Goal: Task Accomplishment & Management: Manage account settings

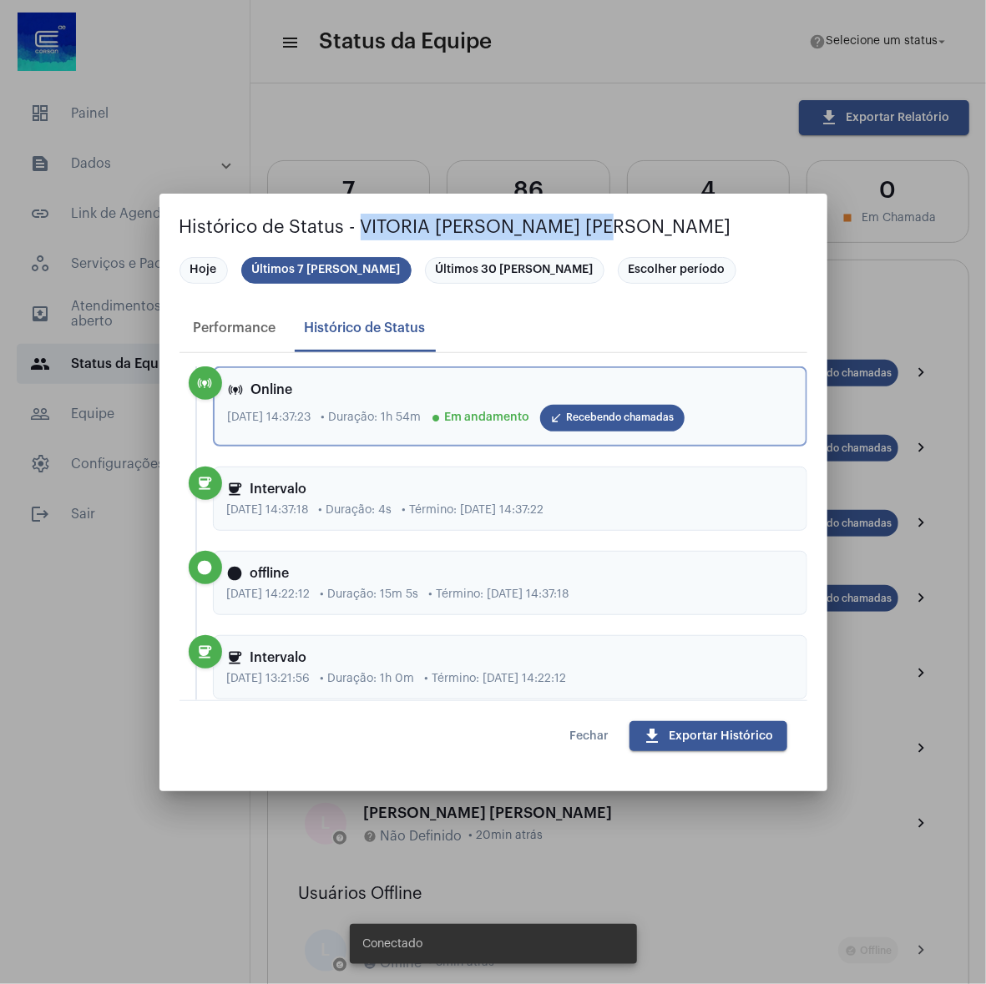
scroll to position [301, 0]
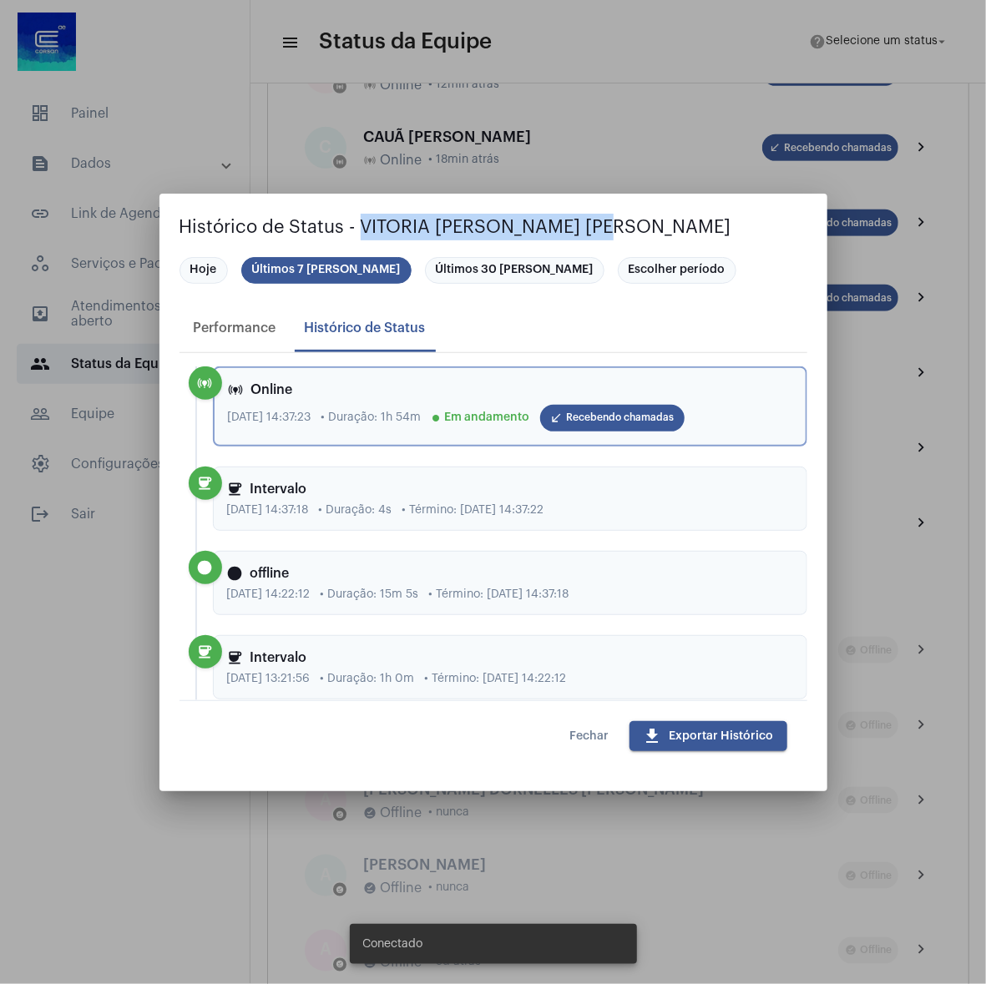
click at [575, 740] on span "Fechar" at bounding box center [589, 737] width 39 height 12
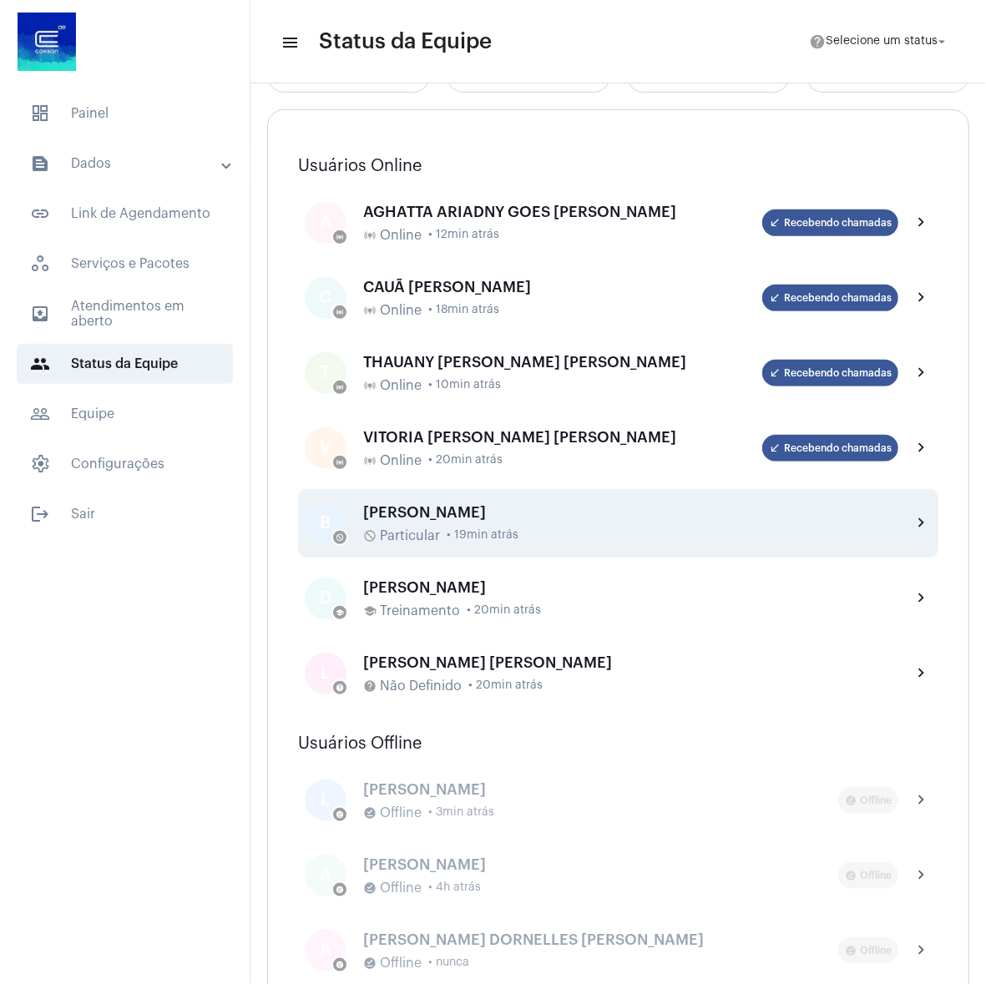
scroll to position [0, 0]
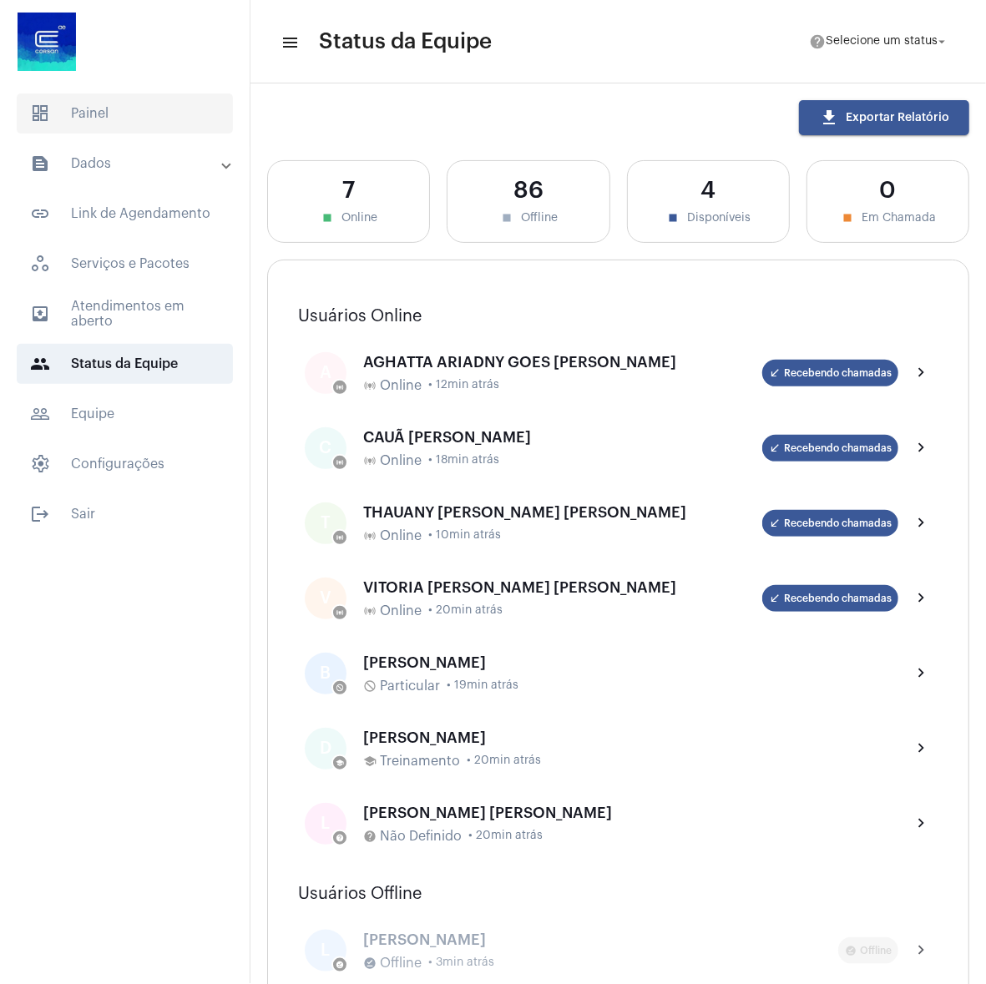
click at [128, 120] on span "dashboard Painel" at bounding box center [125, 114] width 216 height 40
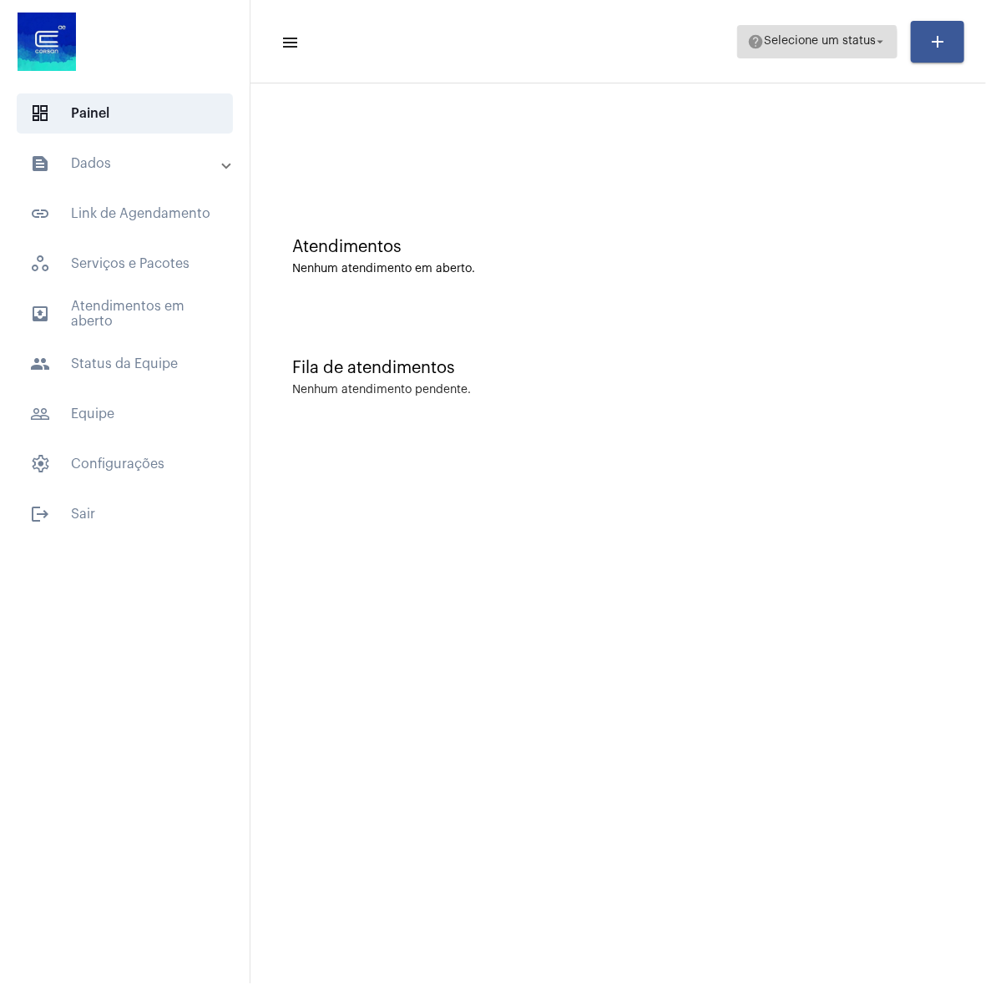
click at [798, 49] on span "help Selecione um status arrow_drop_down" at bounding box center [817, 41] width 140 height 30
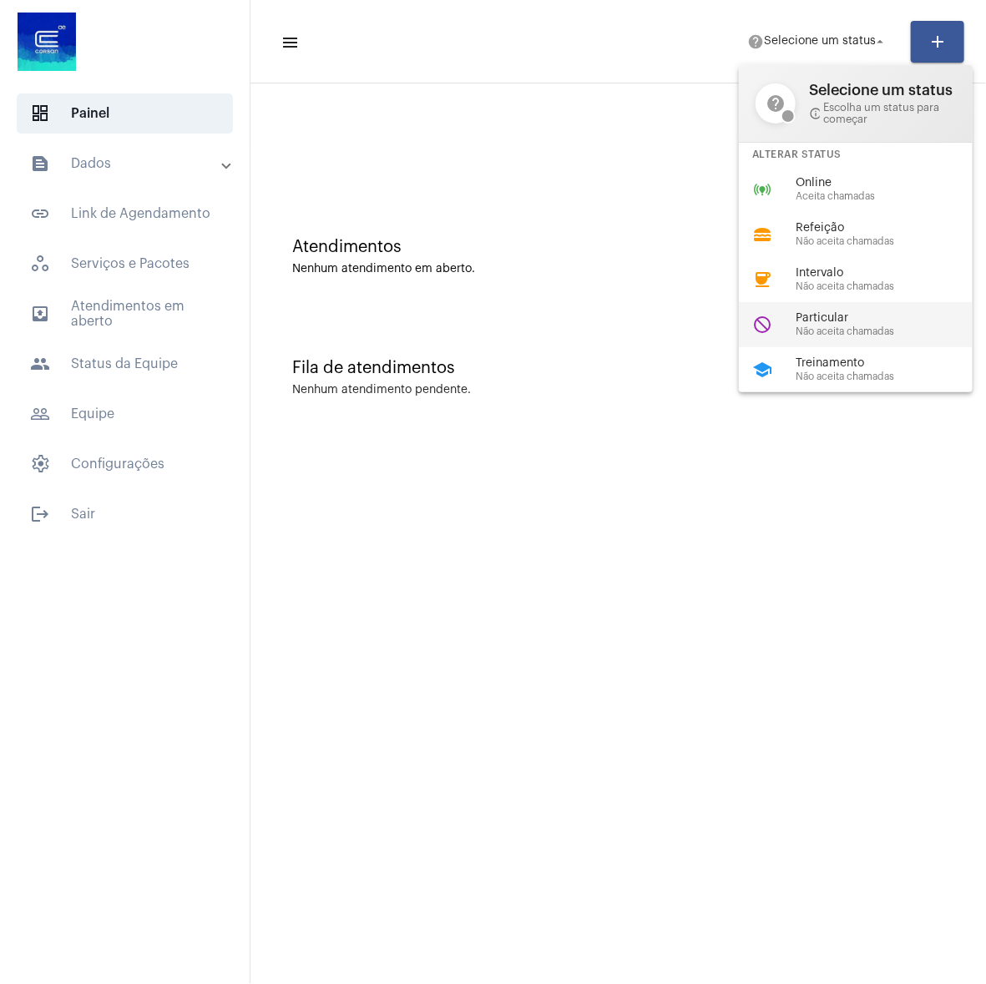
click at [822, 327] on span "Não aceita chamadas" at bounding box center [891, 331] width 190 height 11
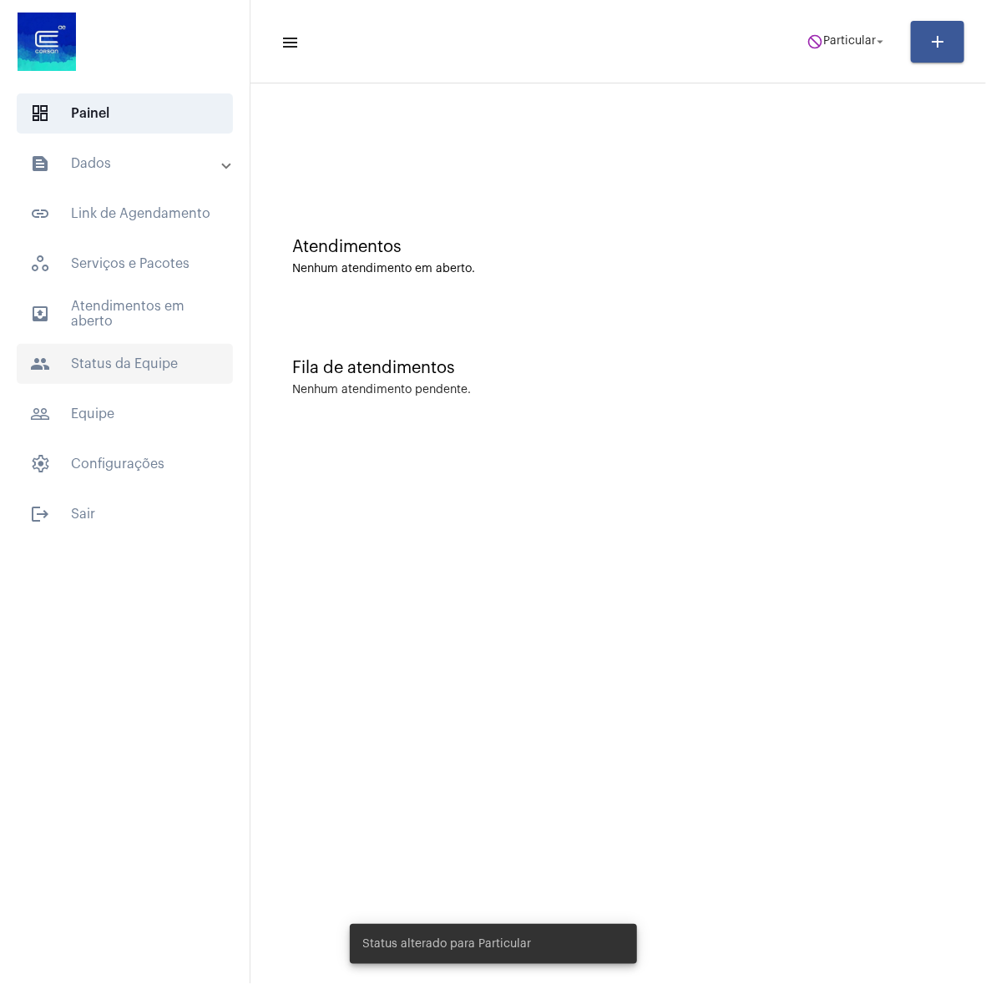
click at [139, 378] on span "people Status da Equipe" at bounding box center [125, 364] width 216 height 40
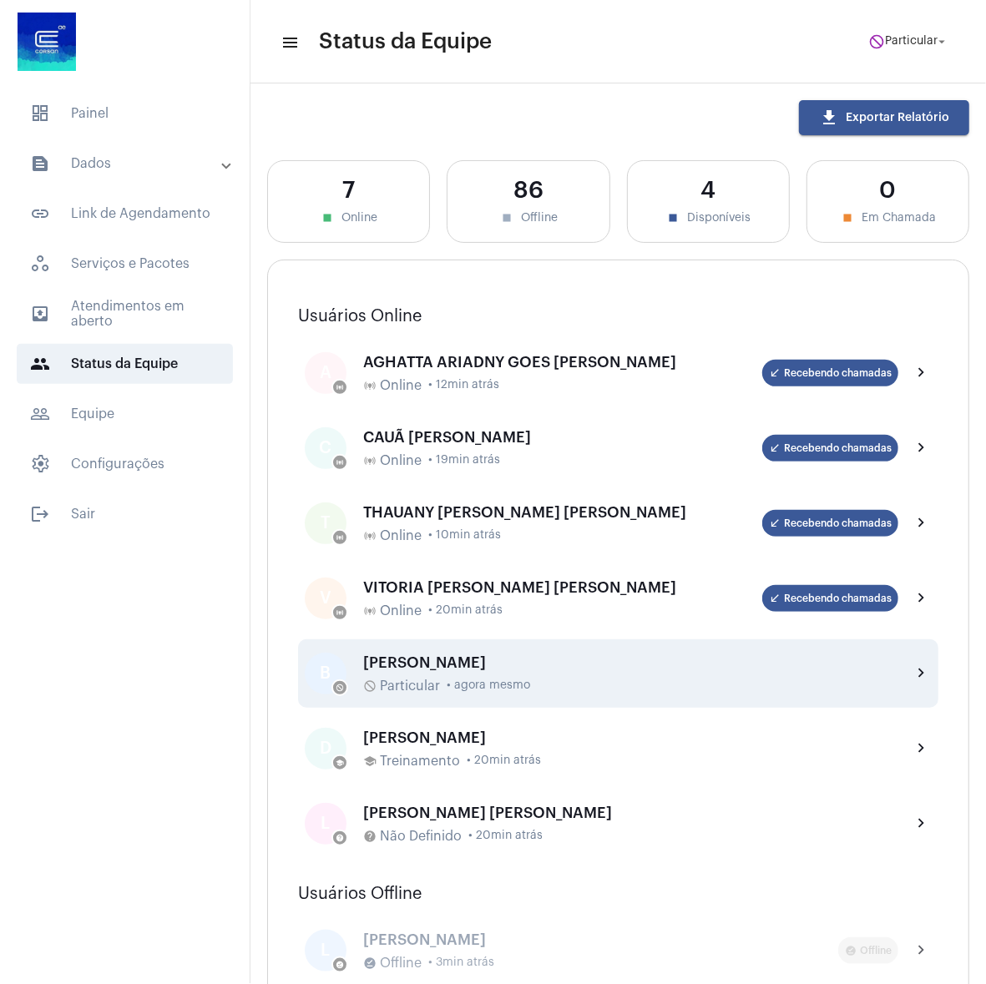
click at [487, 675] on div "[PERSON_NAME] do_not_disturb Particular • agora mesmo" at bounding box center [630, 674] width 535 height 39
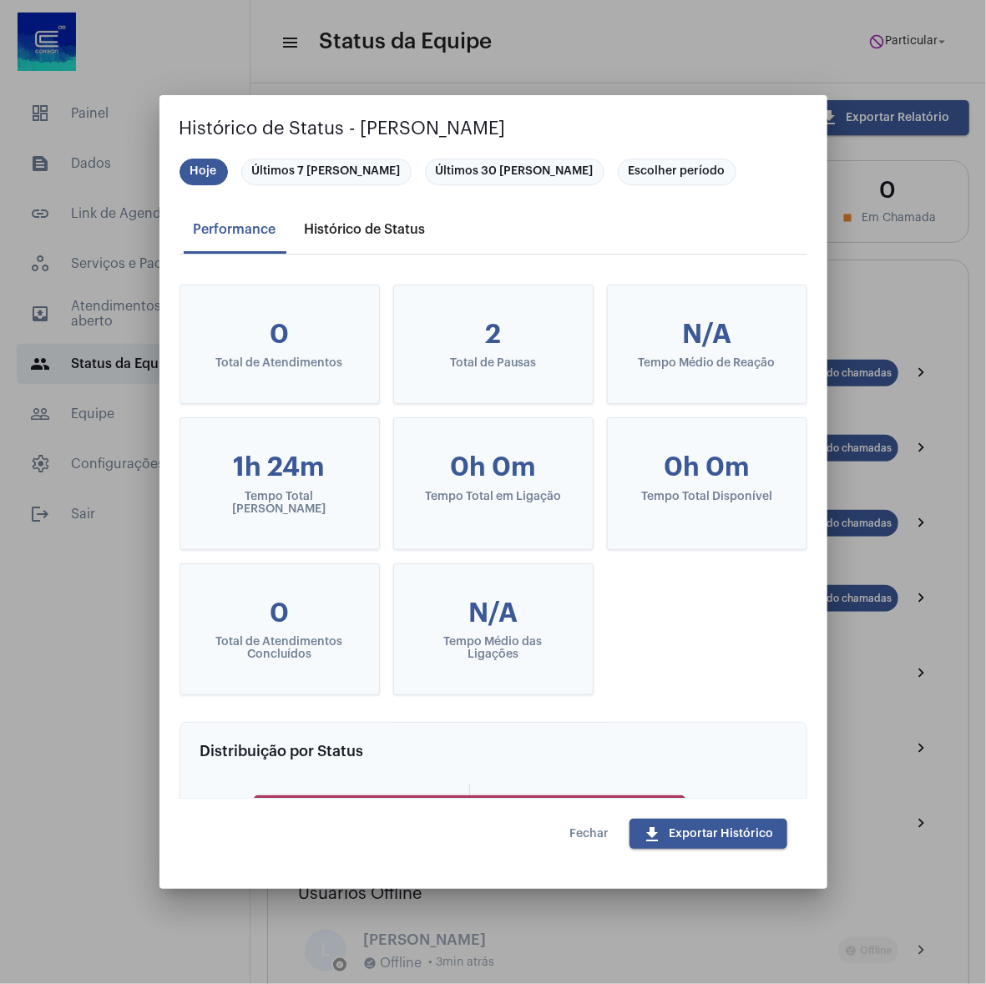
click at [357, 225] on div "Histórico de Status" at bounding box center [365, 229] width 121 height 15
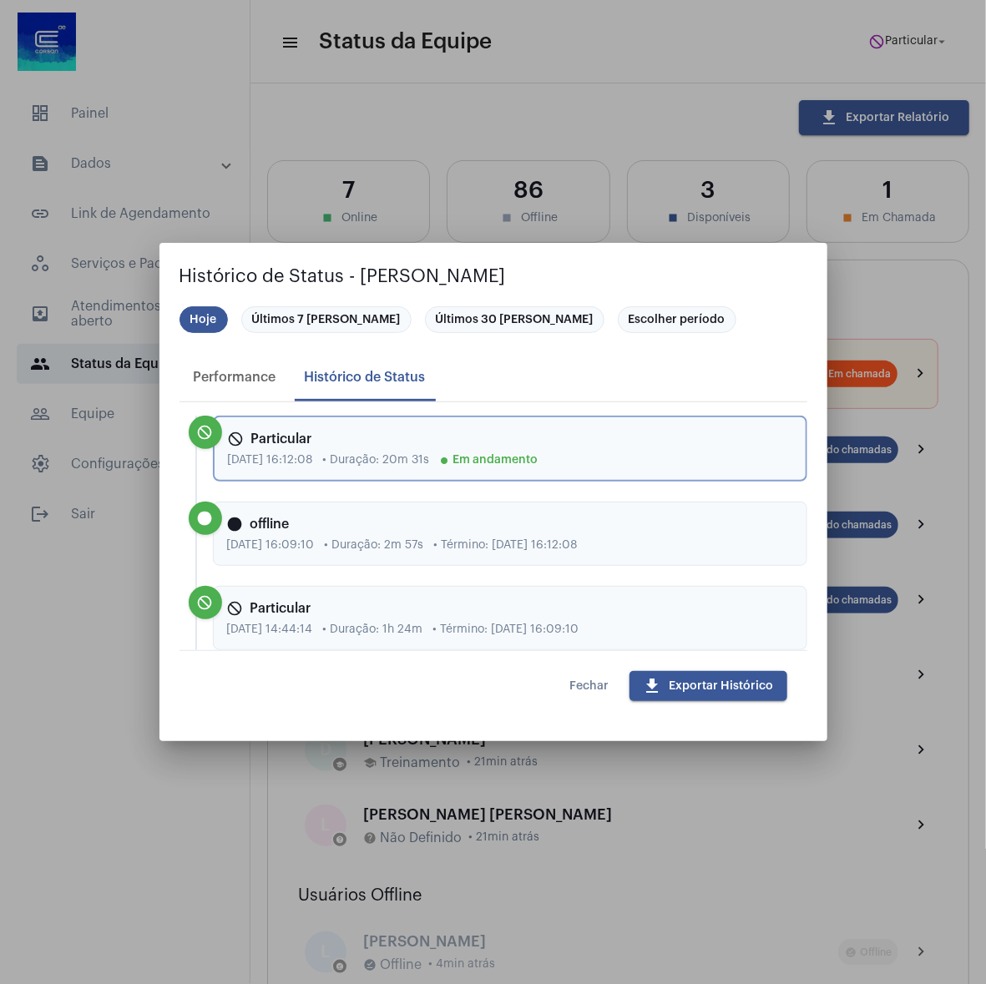
click at [596, 678] on button "Fechar" at bounding box center [590, 686] width 66 height 30
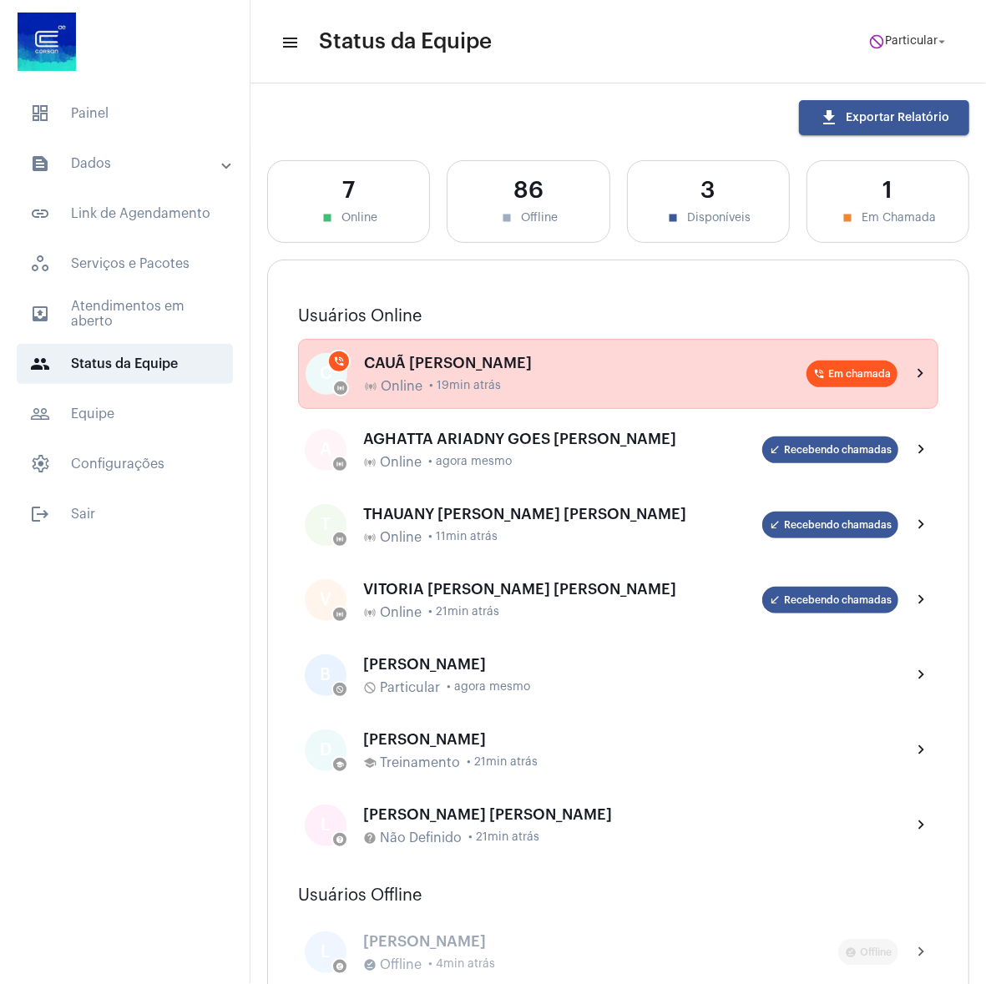
click at [519, 365] on div "CAUÃ [PERSON_NAME]" at bounding box center [585, 363] width 443 height 17
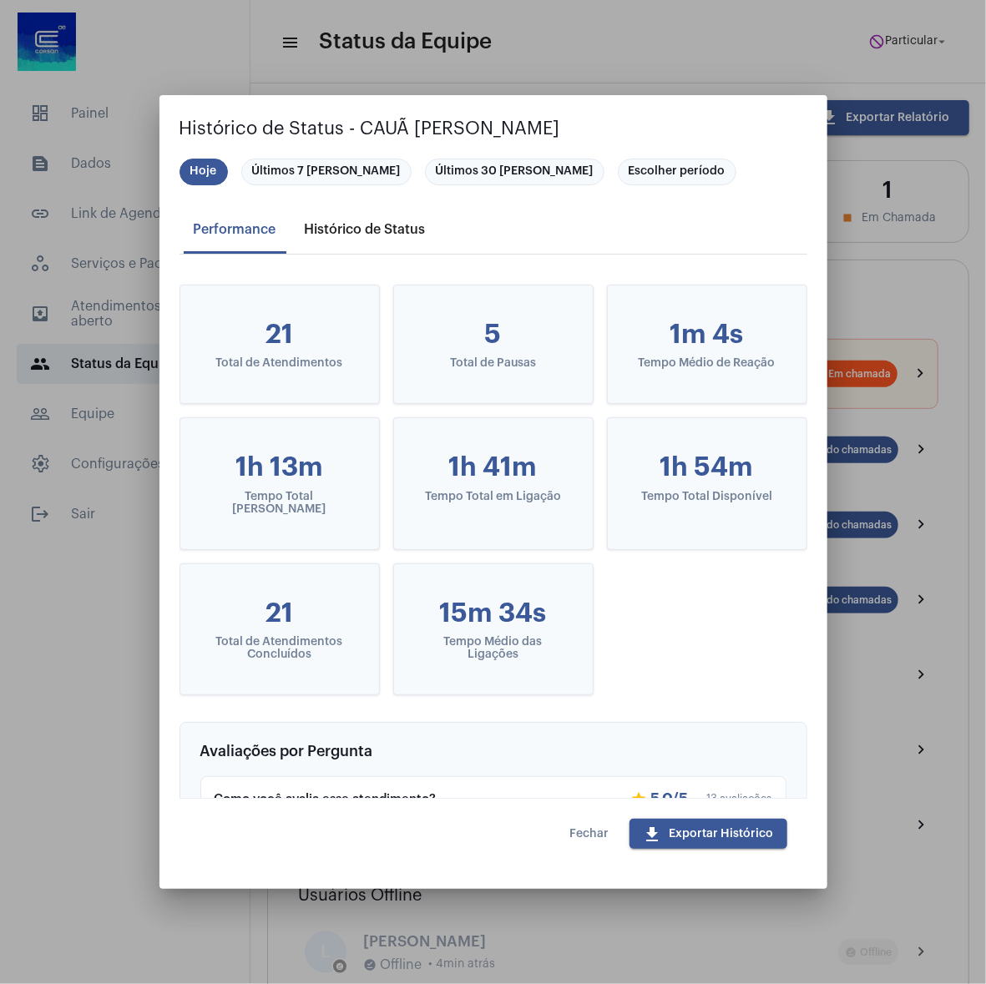
click at [347, 224] on div "Histórico de Status" at bounding box center [365, 229] width 121 height 15
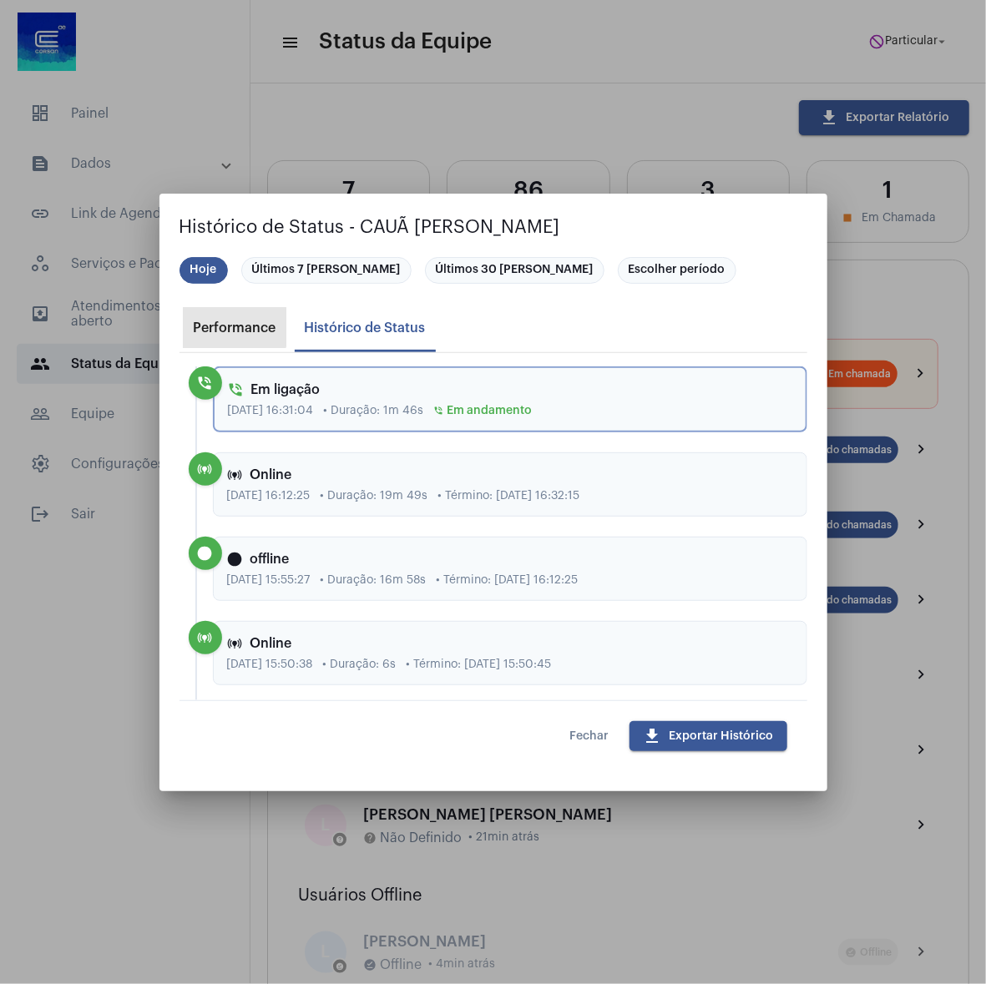
click at [234, 320] on div "Performance" at bounding box center [235, 328] width 103 height 40
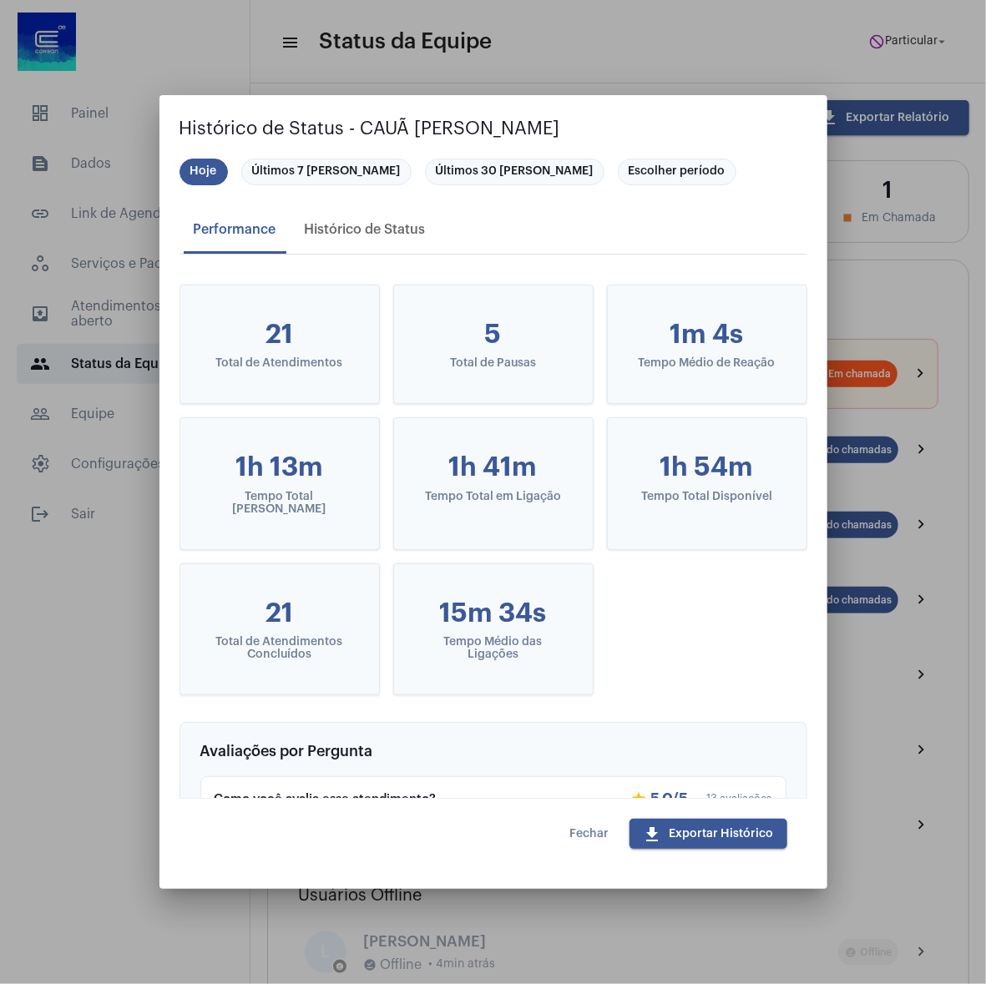
click at [579, 835] on span "Fechar" at bounding box center [589, 834] width 39 height 12
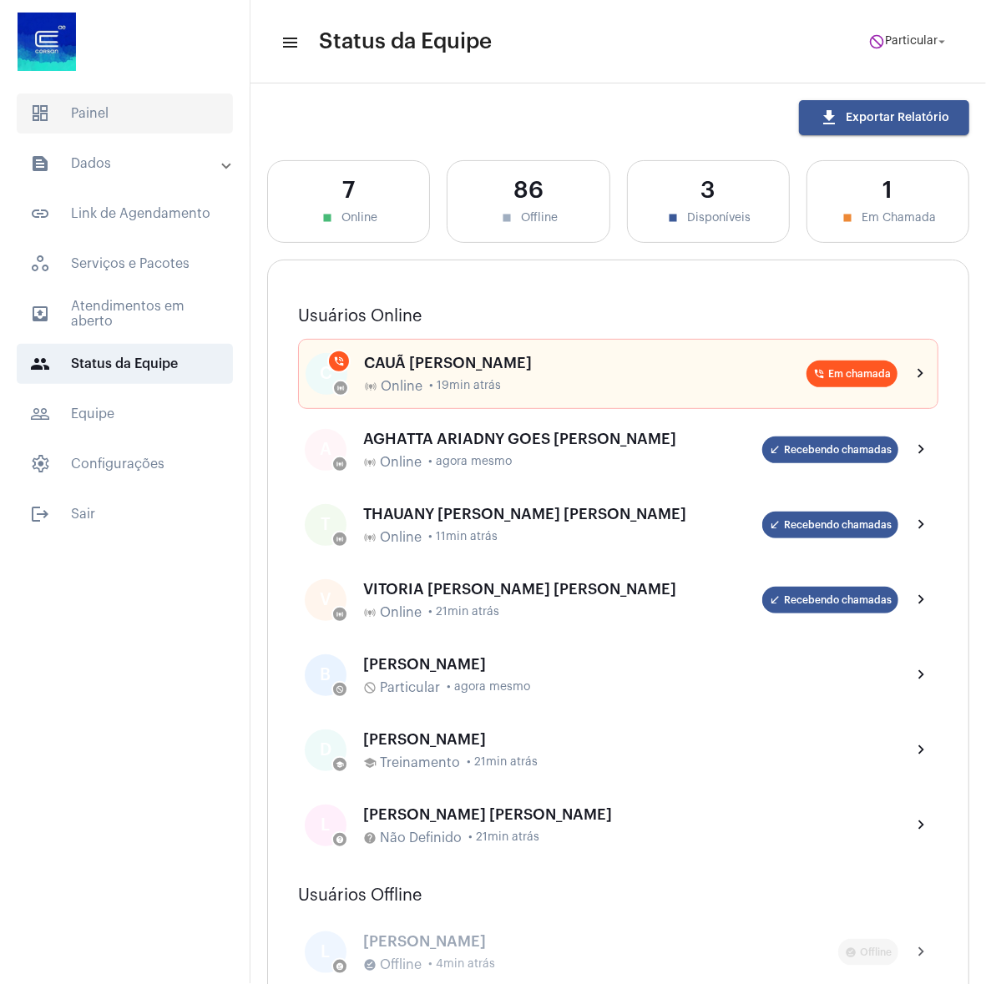
click at [136, 122] on span "dashboard Painel" at bounding box center [125, 114] width 216 height 40
